Goal: Information Seeking & Learning: Learn about a topic

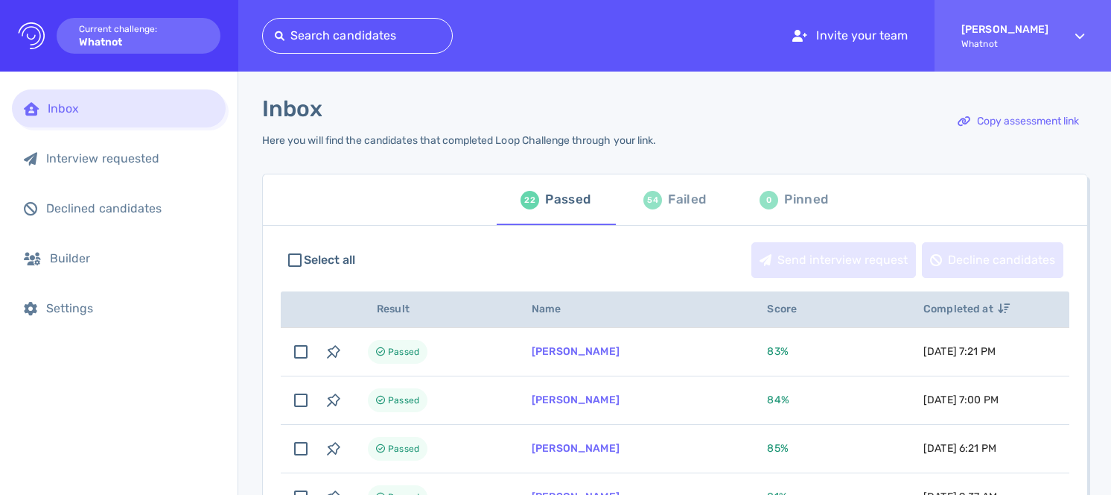
click at [668, 203] on div "Failed" at bounding box center [687, 199] width 38 height 22
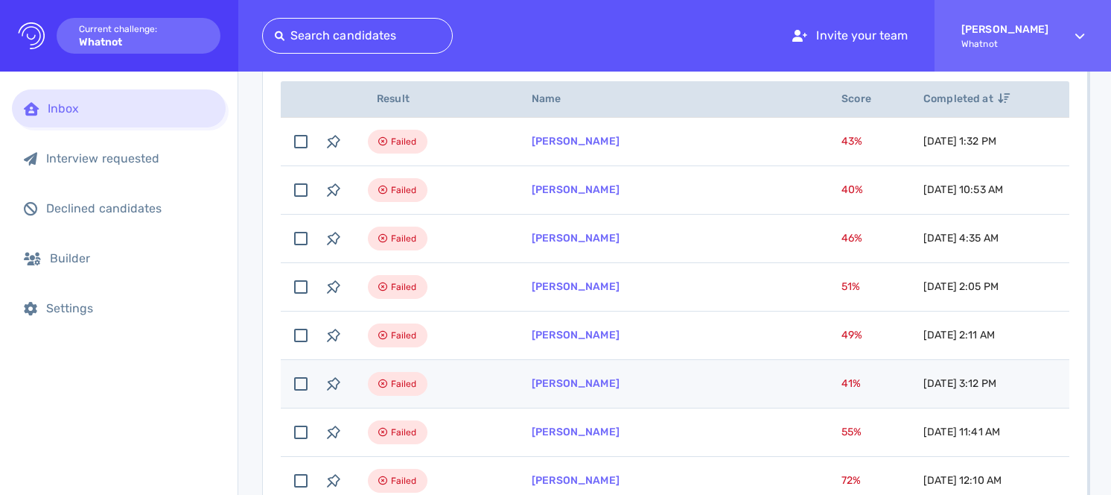
scroll to position [260, 0]
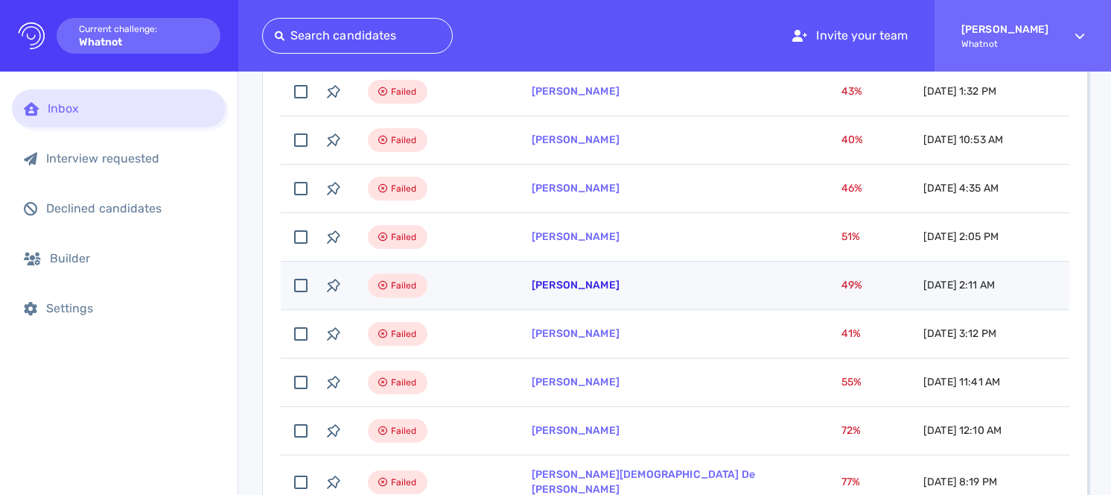
click at [575, 280] on link "[PERSON_NAME]" at bounding box center [576, 285] width 88 height 13
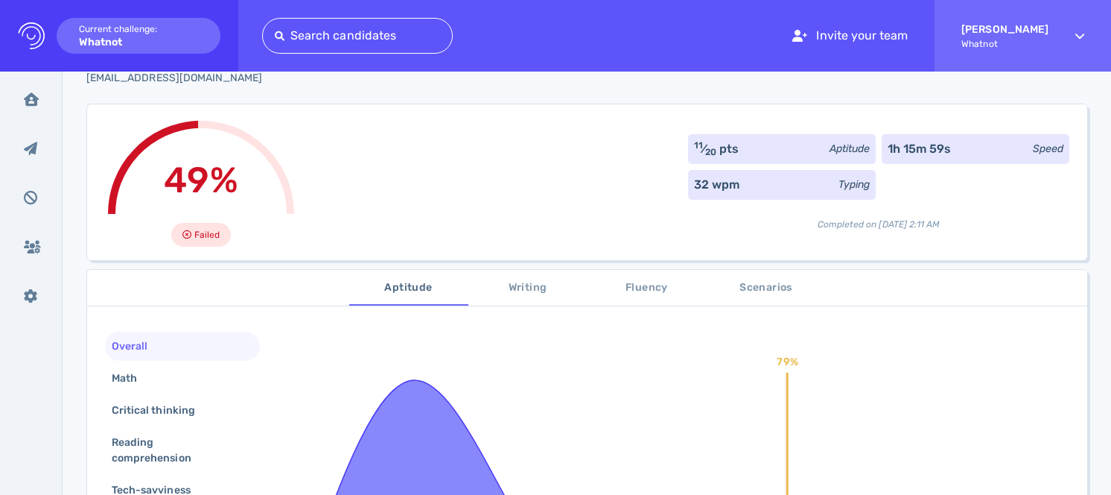
scroll to position [83, 0]
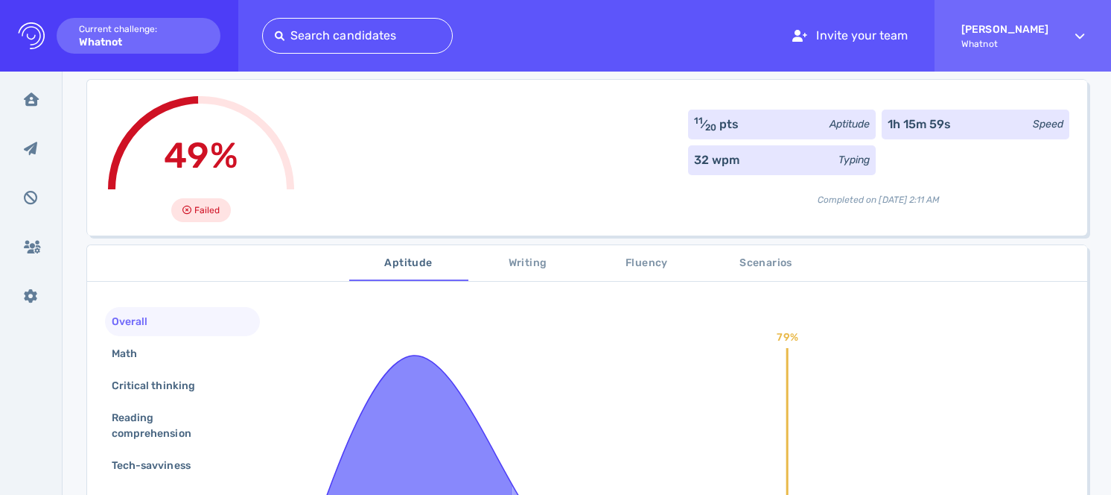
click at [520, 258] on span "Writing" at bounding box center [527, 263] width 101 height 19
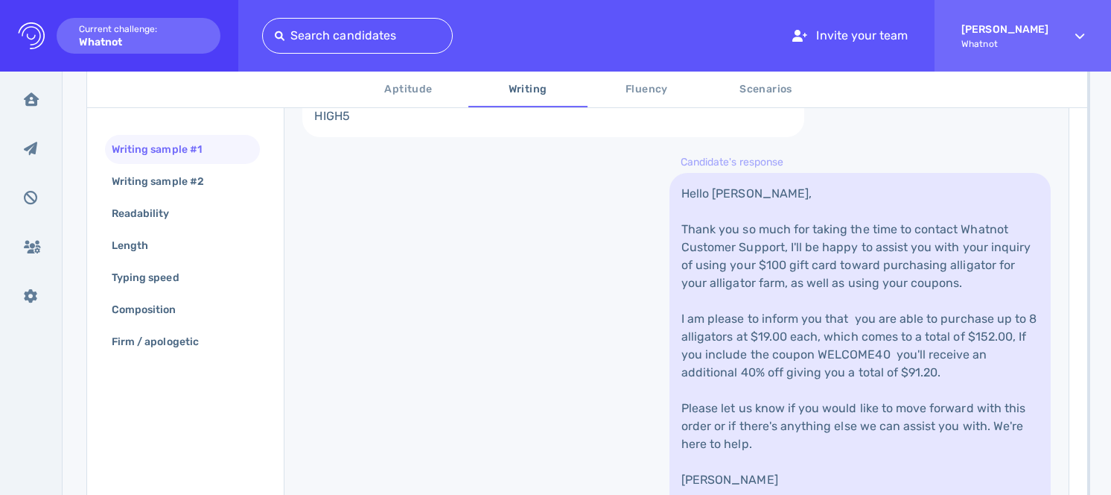
scroll to position [579, 0]
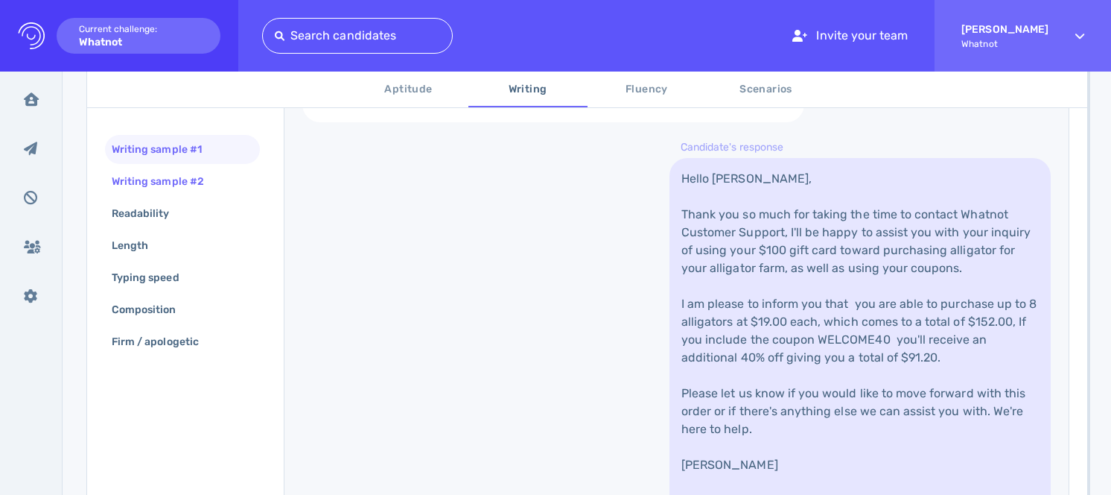
click at [231, 182] on div "Writing sample #2" at bounding box center [182, 181] width 155 height 29
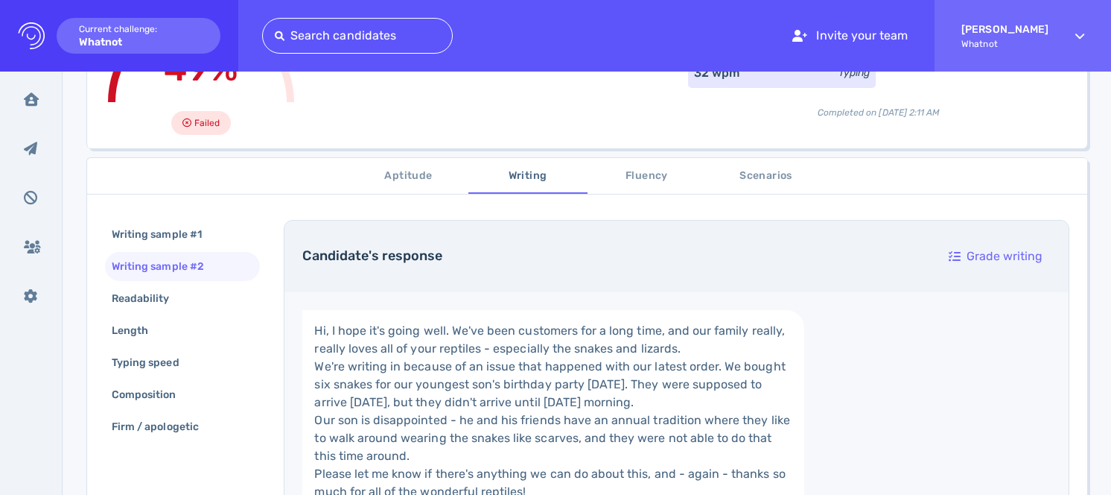
scroll to position [172, 0]
click at [144, 298] on div "Readability" at bounding box center [148, 297] width 79 height 22
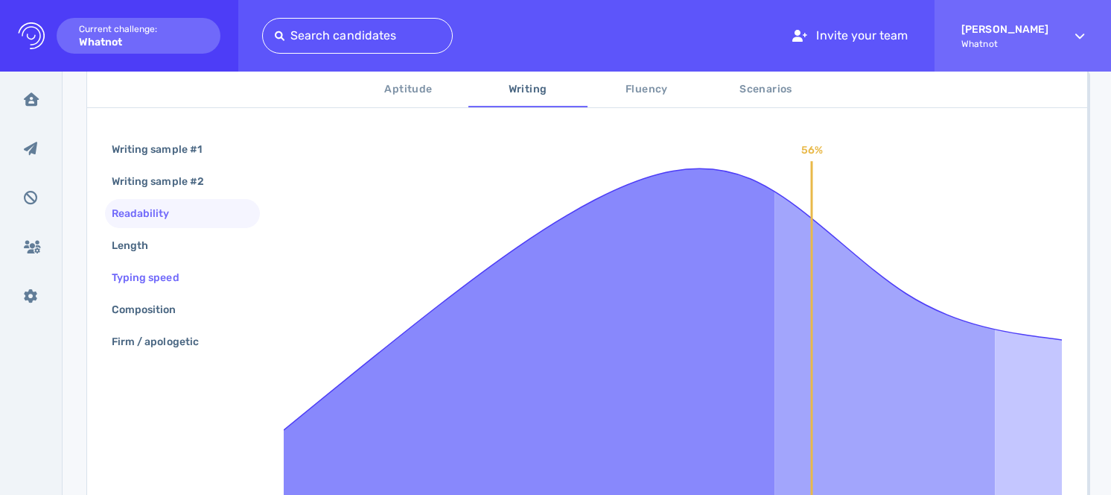
scroll to position [310, 0]
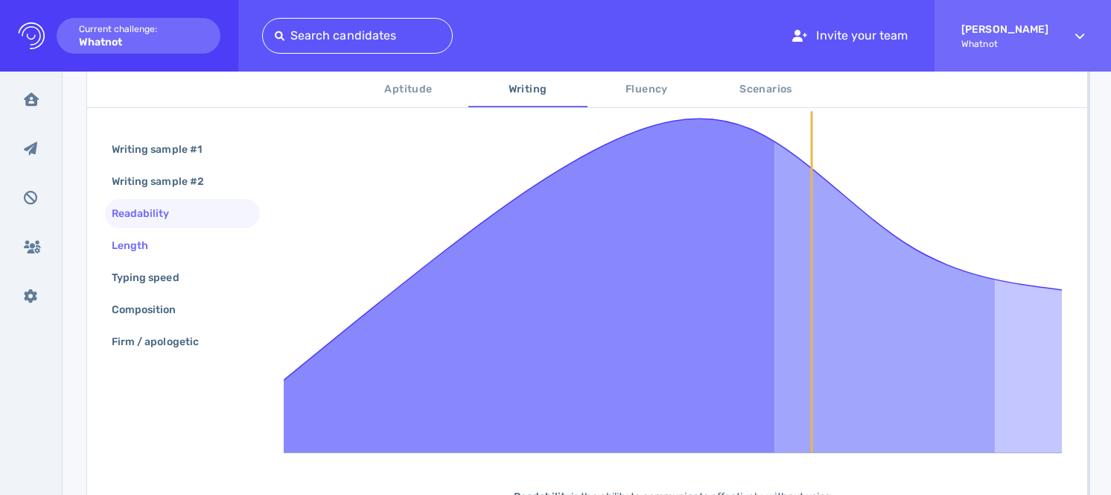
click at [133, 247] on div "Length" at bounding box center [137, 246] width 57 height 22
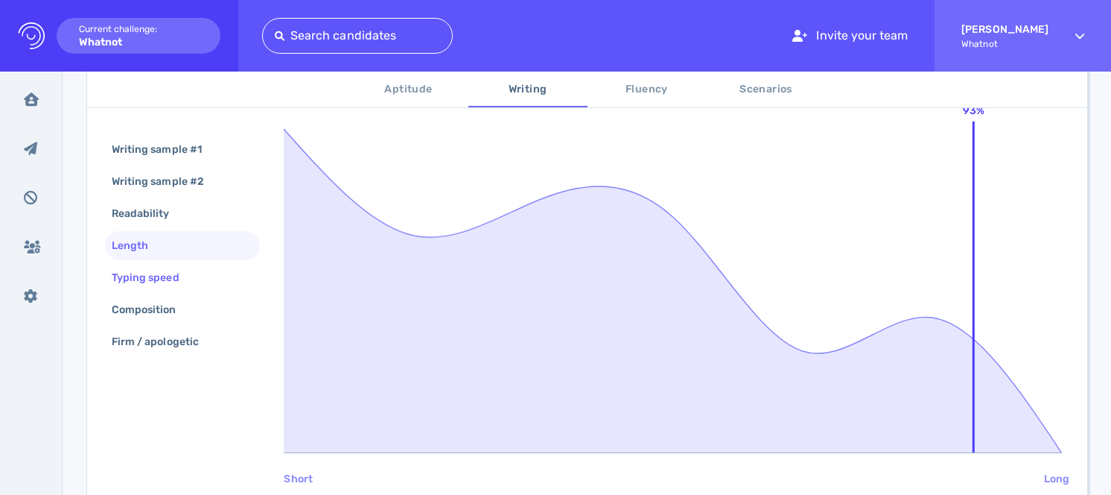
click at [142, 271] on div "Typing speed" at bounding box center [153, 278] width 89 height 22
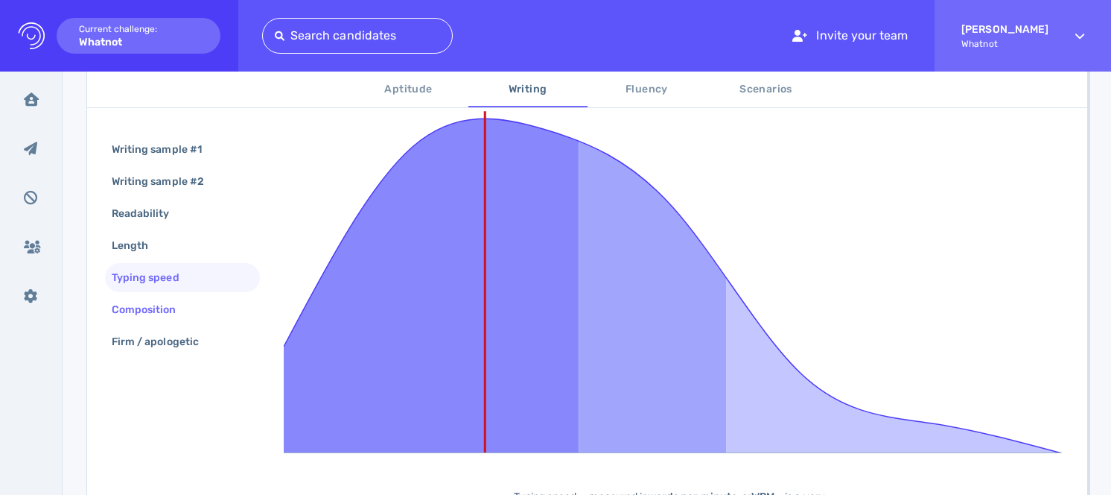
click at [151, 306] on div "Composition" at bounding box center [152, 310] width 86 height 22
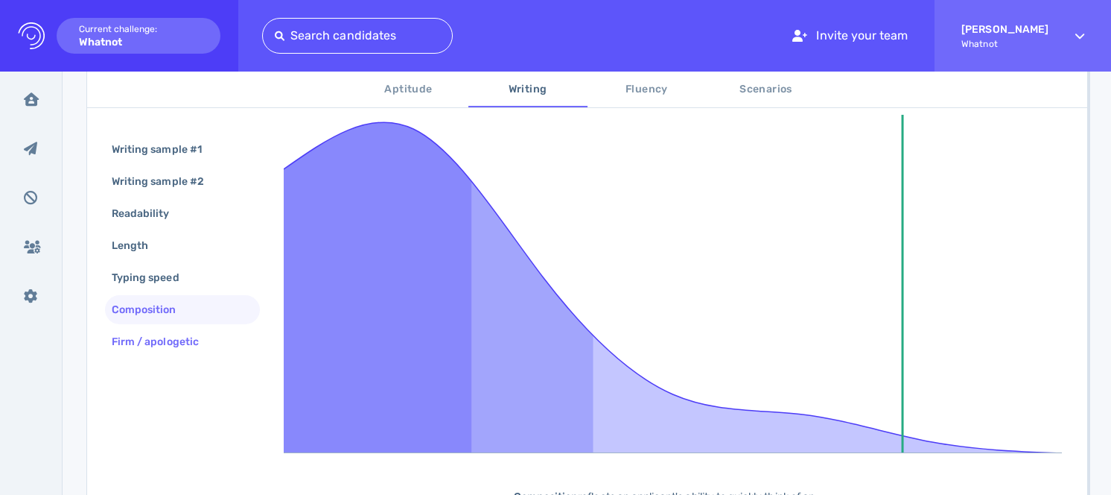
click at [171, 341] on div "Firm / apologetic" at bounding box center [163, 342] width 108 height 22
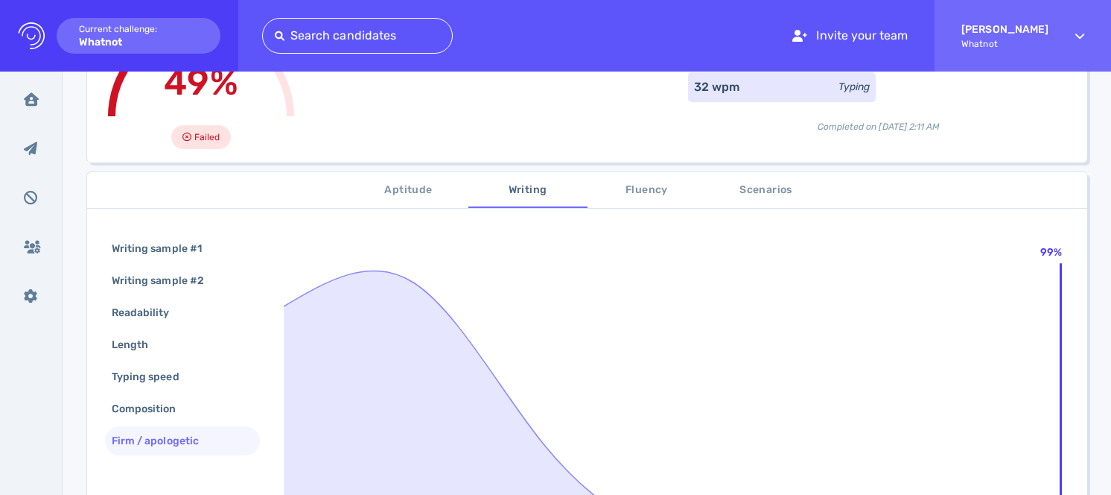
scroll to position [109, 0]
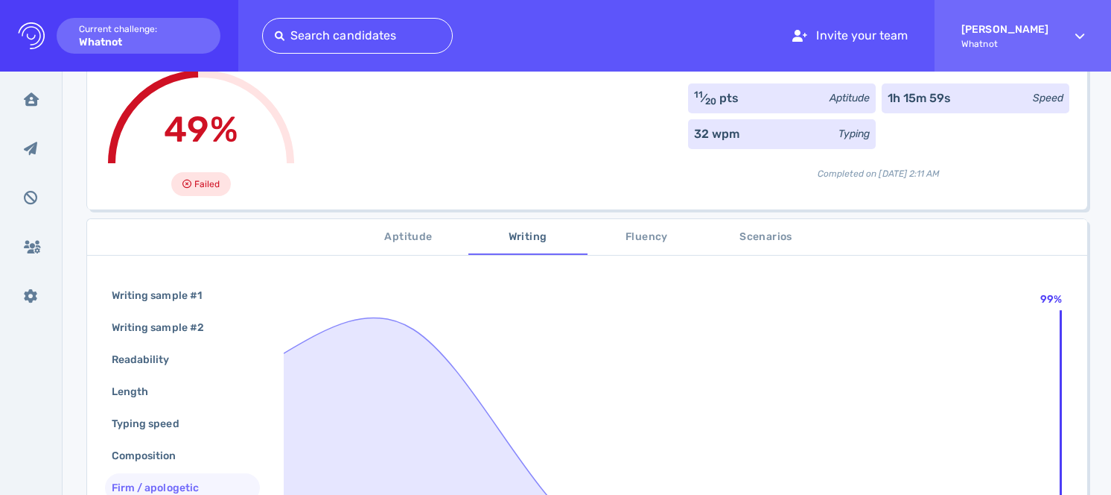
click at [740, 239] on span "Scenarios" at bounding box center [766, 237] width 101 height 19
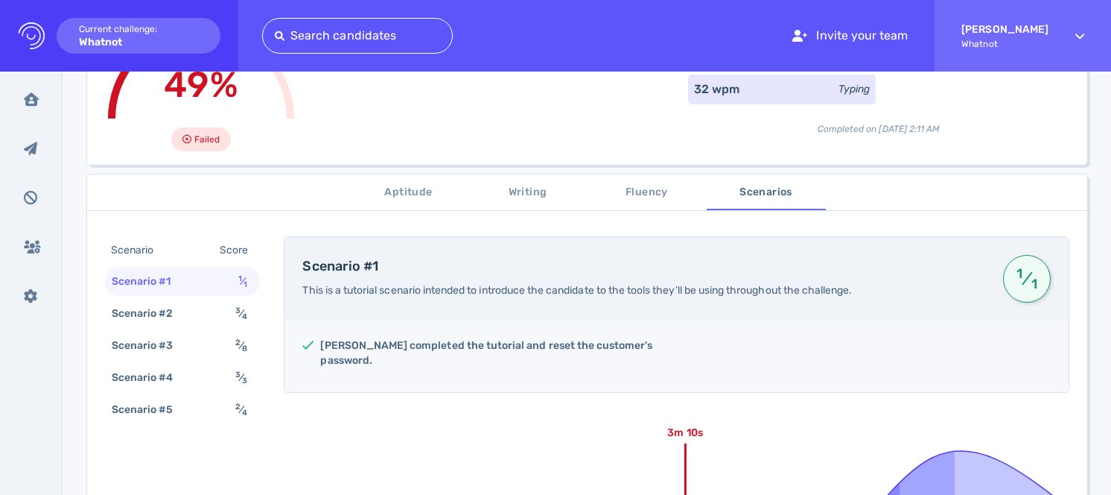
scroll to position [175, 0]
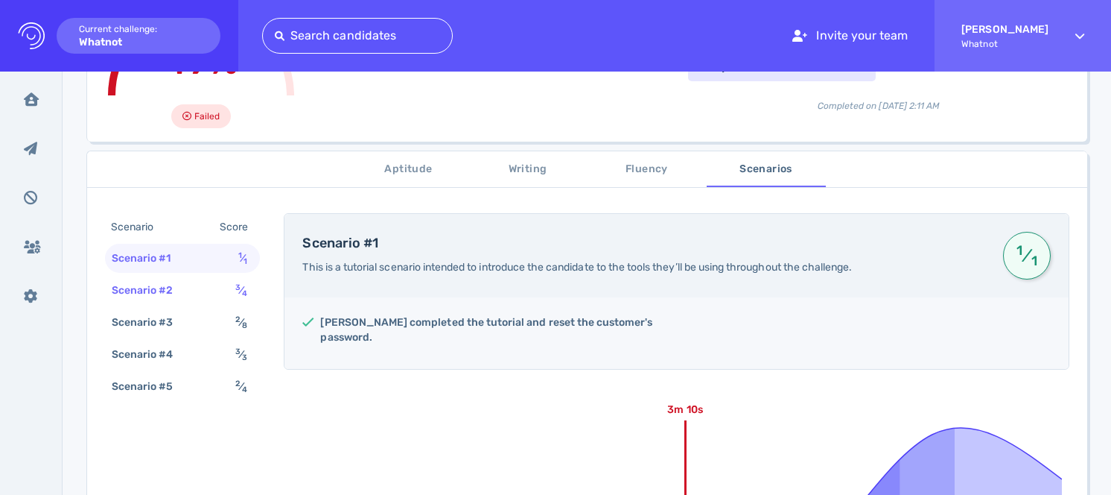
click at [246, 288] on span "3 ⁄ 4" at bounding box center [241, 290] width 12 height 13
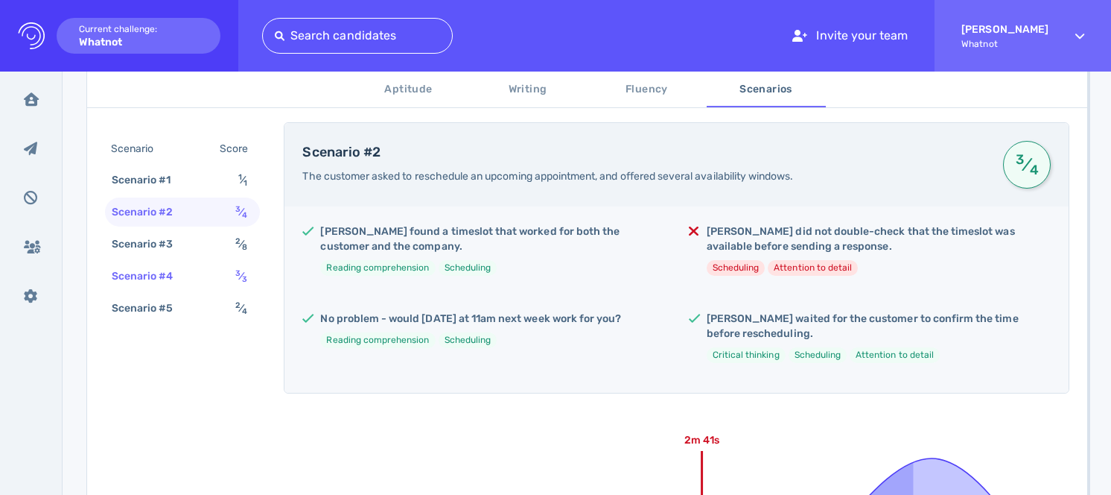
scroll to position [276, 0]
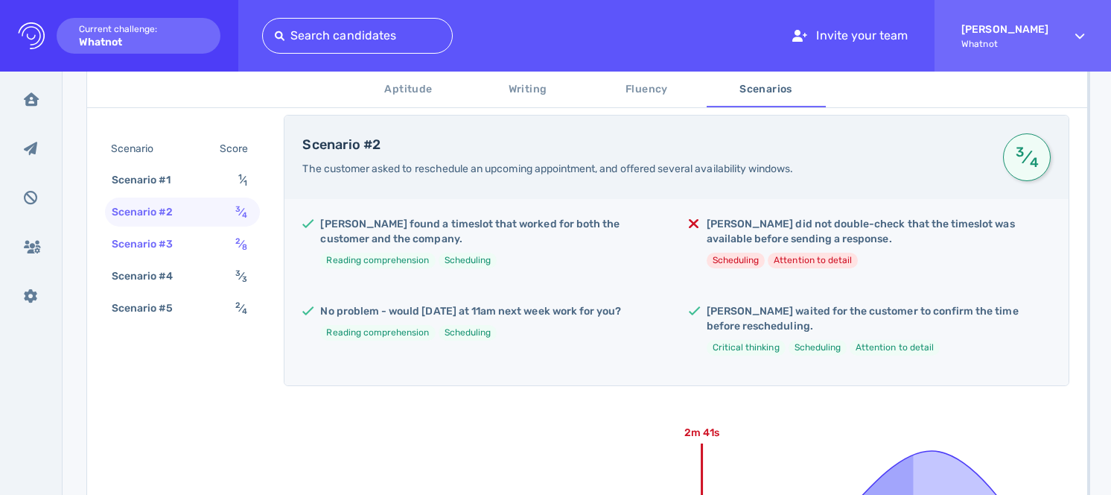
click at [239, 249] on span "2 ⁄ 8" at bounding box center [241, 244] width 12 height 13
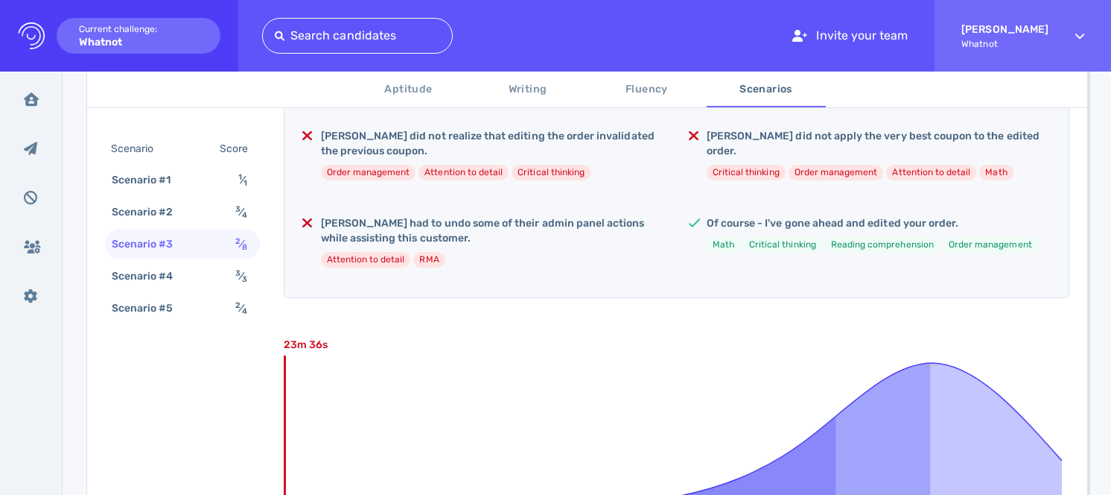
scroll to position [468, 0]
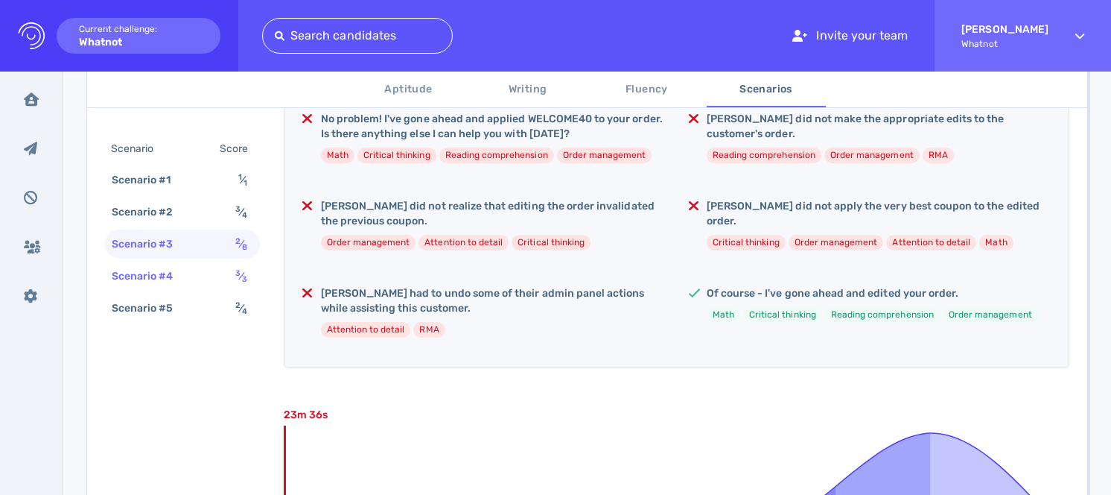
click at [245, 282] on sub "3" at bounding box center [244, 279] width 5 height 10
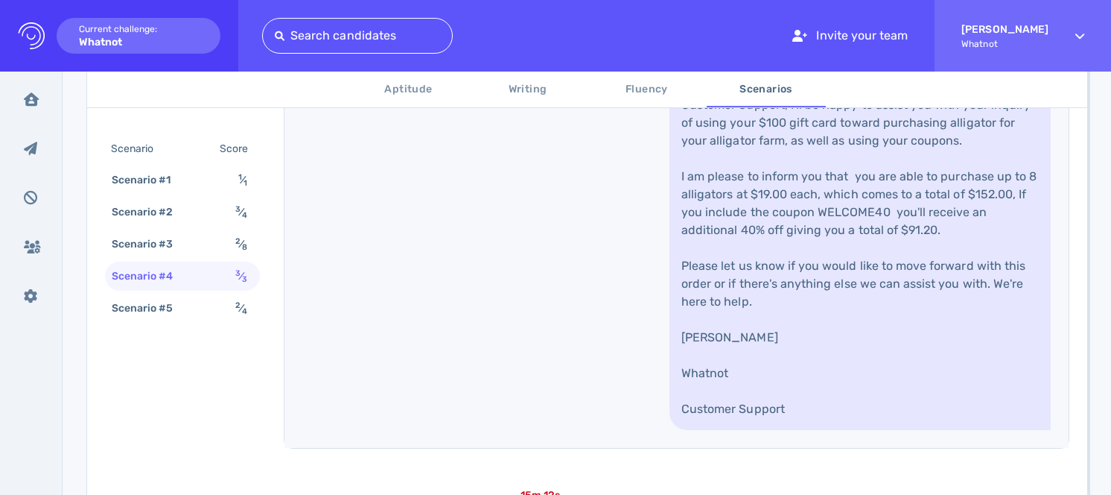
scroll to position [1149, 0]
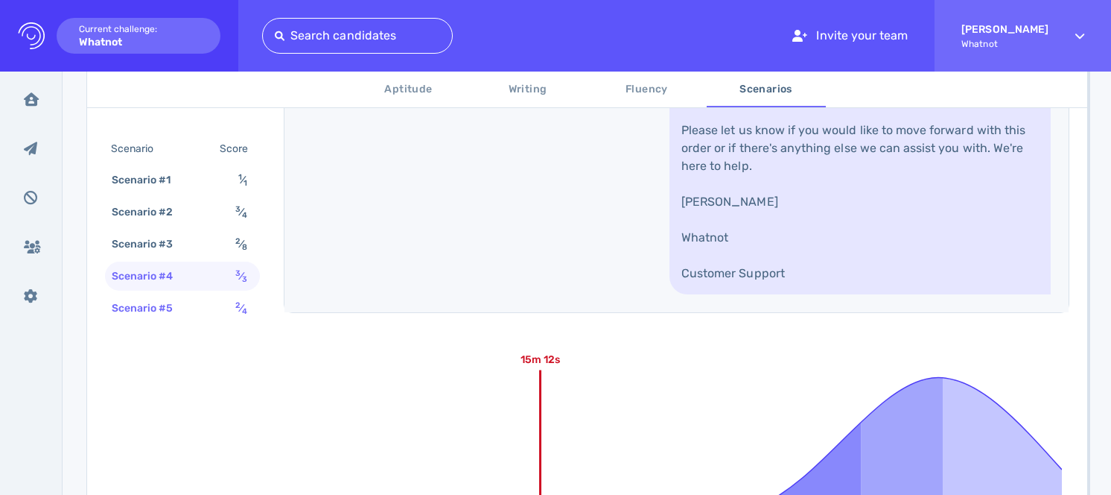
click at [198, 305] on div "Scenario #5 2 ⁄ 4" at bounding box center [182, 307] width 155 height 29
